Goal: Task Accomplishment & Management: Use online tool/utility

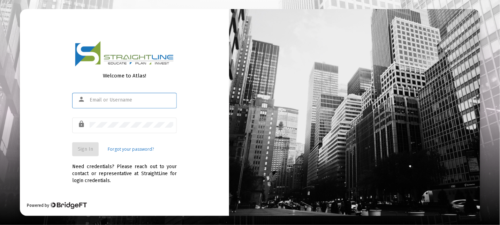
drag, startPoint x: 93, startPoint y: 97, endPoint x: 86, endPoint y: 104, distance: 9.6
click at [87, 104] on div "person" at bounding box center [83, 99] width 14 height 12
type input "[EMAIL_ADDRESS][DOMAIN_NAME]"
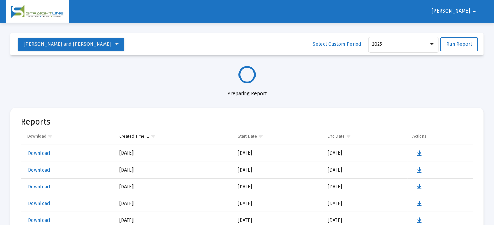
select select "View all"
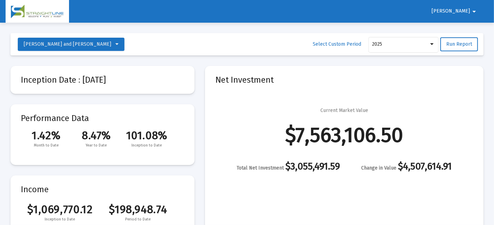
scroll to position [1004, 0]
